Goal: Task Accomplishment & Management: Complete application form

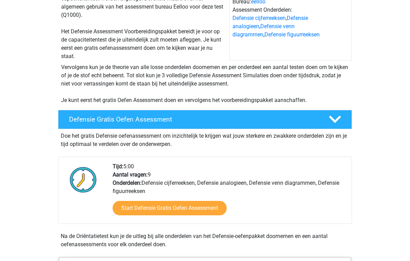
scroll to position [89, 0]
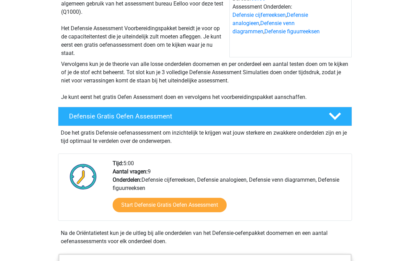
click at [175, 208] on link "Start Defensie Gratis Oefen Assessment" at bounding box center [170, 205] width 114 height 14
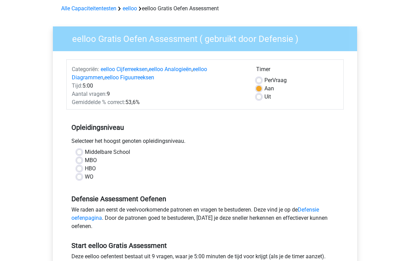
scroll to position [30, 0]
click at [85, 175] on label "WO" at bounding box center [89, 177] width 9 height 8
click at [80, 175] on input "WO" at bounding box center [79, 176] width 5 height 7
radio input "true"
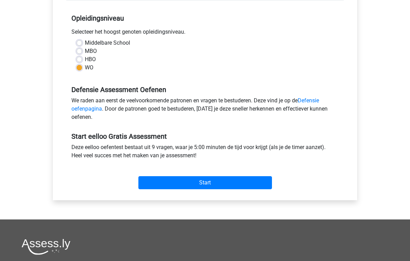
scroll to position [139, 0]
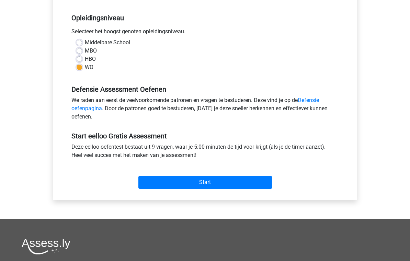
click at [189, 180] on input "Start" at bounding box center [204, 182] width 133 height 13
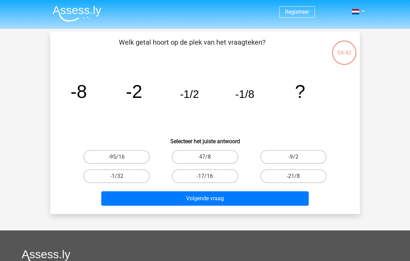
click at [123, 175] on label "-1/32" at bounding box center [116, 176] width 66 height 14
click at [121, 176] on input "-1/32" at bounding box center [119, 178] width 4 height 4
radio input "true"
click at [160, 194] on button "Volgende vraag" at bounding box center [205, 198] width 208 height 14
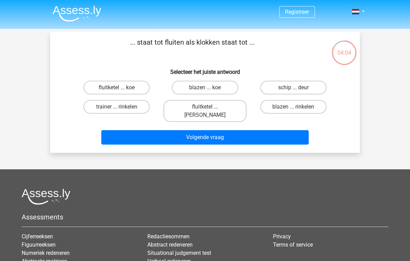
click at [280, 103] on label "blazen ... rinkelen" at bounding box center [293, 107] width 66 height 14
click at [293, 107] on input "blazen ... rinkelen" at bounding box center [295, 109] width 4 height 4
radio input "true"
click at [260, 130] on button "Volgende vraag" at bounding box center [205, 137] width 208 height 14
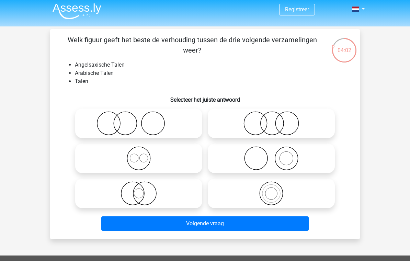
scroll to position [2, 0]
click at [246, 127] on icon at bounding box center [270, 123] width 121 height 24
click at [271, 120] on input "radio" at bounding box center [273, 117] width 4 height 4
radio input "true"
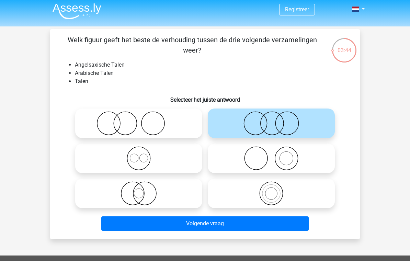
click at [146, 156] on icon at bounding box center [138, 158] width 121 height 24
click at [143, 155] on input "radio" at bounding box center [141, 152] width 4 height 4
radio input "true"
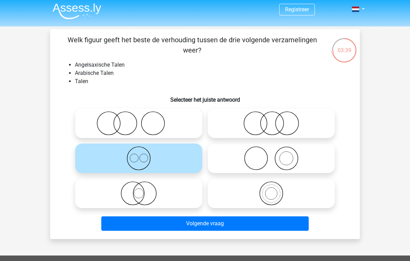
click at [157, 226] on button "Volgende vraag" at bounding box center [205, 223] width 208 height 14
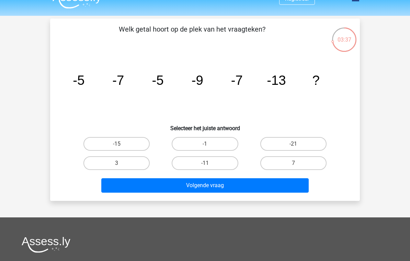
scroll to position [0, 0]
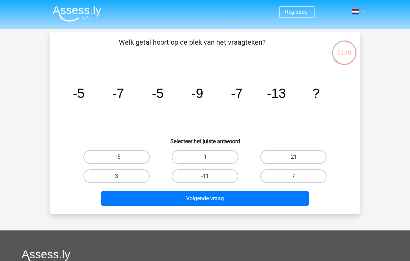
click at [212, 176] on label "-11" at bounding box center [205, 176] width 66 height 14
click at [209, 176] on input "-11" at bounding box center [207, 178] width 4 height 4
radio input "true"
click at [236, 198] on button "Volgende vraag" at bounding box center [205, 198] width 208 height 14
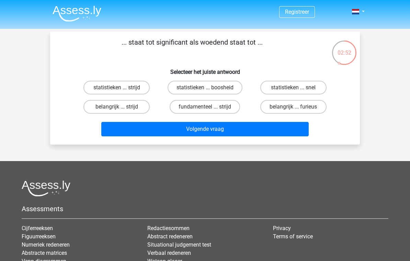
click at [305, 108] on label "belangrijk ... furieus" at bounding box center [293, 107] width 66 height 14
click at [298, 108] on input "belangrijk ... furieus" at bounding box center [295, 109] width 4 height 4
radio input "true"
click at [282, 124] on button "Volgende vraag" at bounding box center [205, 129] width 208 height 14
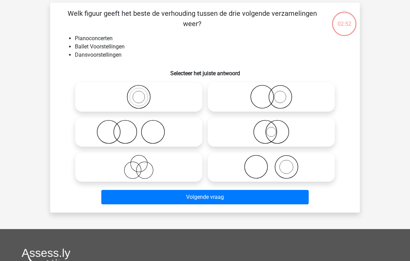
scroll to position [32, 0]
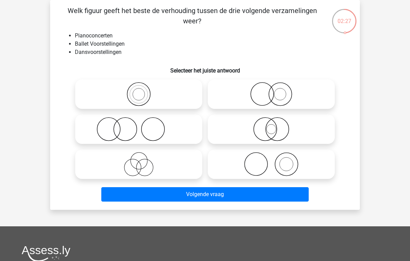
click at [322, 164] on icon at bounding box center [270, 164] width 121 height 24
click at [276, 161] on input "radio" at bounding box center [273, 158] width 4 height 4
radio input "true"
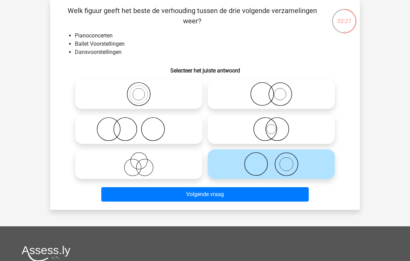
click at [287, 191] on button "Volgende vraag" at bounding box center [205, 194] width 208 height 14
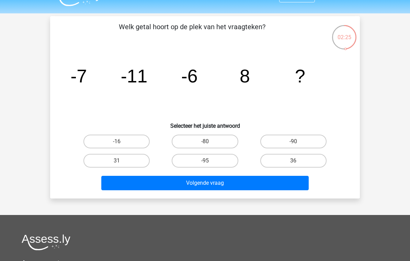
scroll to position [15, 0]
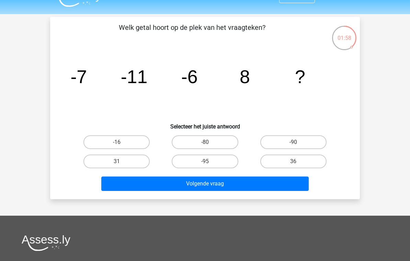
click at [312, 159] on label "36" at bounding box center [293, 161] width 66 height 14
click at [298, 161] on input "36" at bounding box center [295, 163] width 4 height 4
radio input "true"
click at [284, 181] on button "Volgende vraag" at bounding box center [205, 183] width 208 height 14
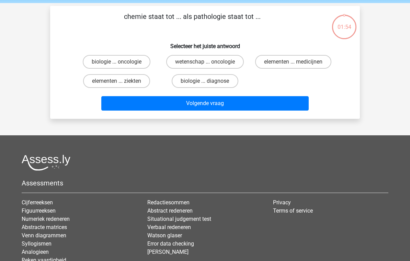
scroll to position [0, 0]
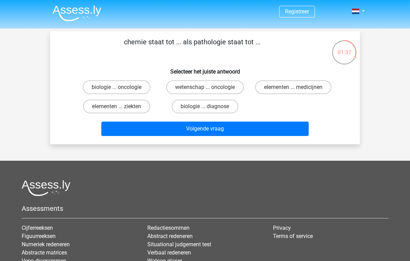
click at [308, 87] on label "elementen ... medicijnen" at bounding box center [293, 87] width 76 height 14
click at [298, 87] on input "elementen ... medicijnen" at bounding box center [295, 89] width 4 height 4
radio input "true"
click at [290, 131] on button "Volgende vraag" at bounding box center [205, 128] width 208 height 14
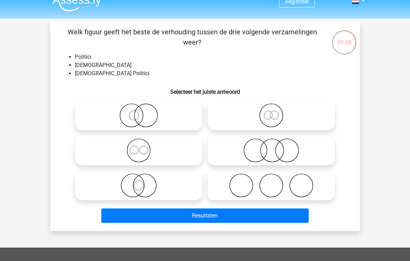
scroll to position [10, 0]
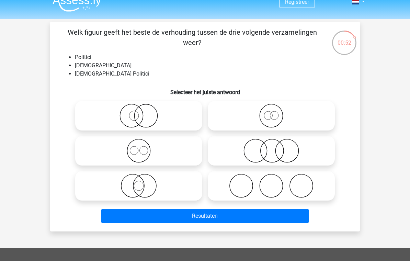
click at [114, 198] on label at bounding box center [138, 186] width 127 height 30
click at [139, 182] on input "radio" at bounding box center [141, 180] width 4 height 4
radio input "true"
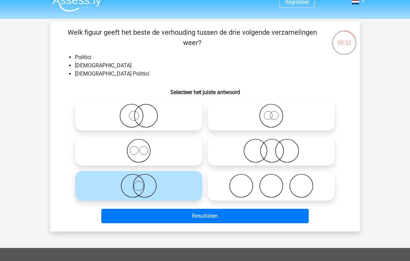
click at [142, 207] on div "Resultaten" at bounding box center [205, 214] width 288 height 23
click at [141, 218] on button "Resultaten" at bounding box center [205, 216] width 208 height 14
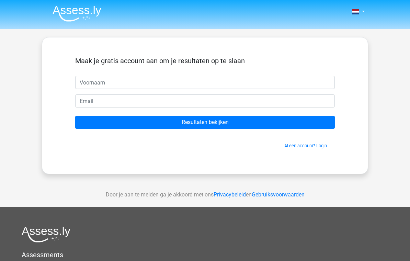
click at [150, 81] on input "text" at bounding box center [204, 82] width 259 height 13
type input "Bram"
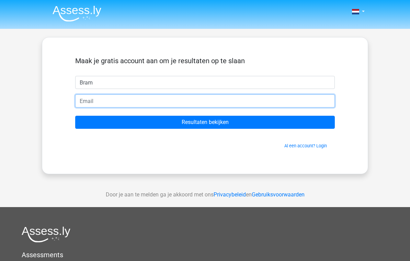
click at [100, 103] on input "email" at bounding box center [204, 100] width 259 height 13
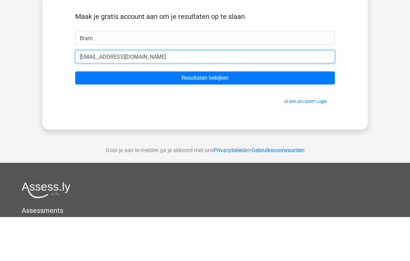
type input "116533@student.altenacollege.nl"
click at [205, 116] on input "Resultaten bekijken" at bounding box center [204, 122] width 259 height 13
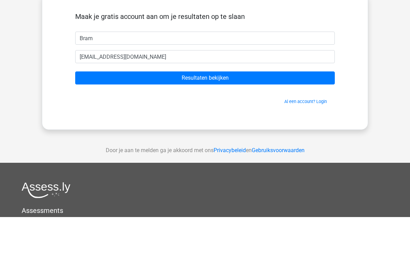
click at [275, 116] on input "Resultaten bekijken" at bounding box center [204, 122] width 259 height 13
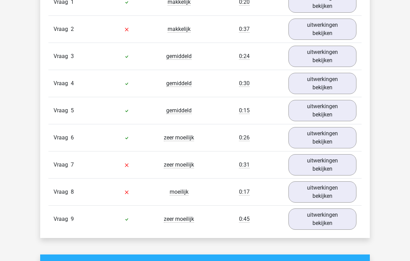
scroll to position [787, 0]
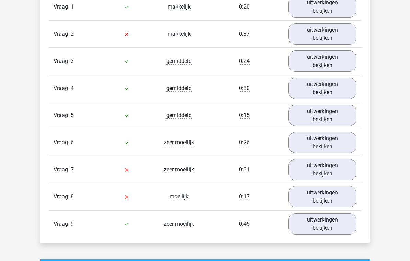
click at [334, 168] on link "uitwerkingen bekijken" at bounding box center [322, 169] width 68 height 21
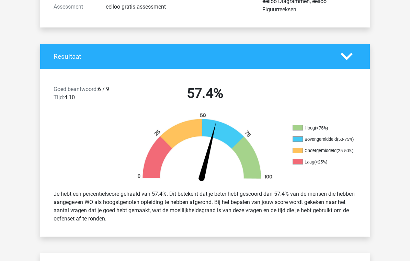
scroll to position [0, 0]
